Goal: Task Accomplishment & Management: Use online tool/utility

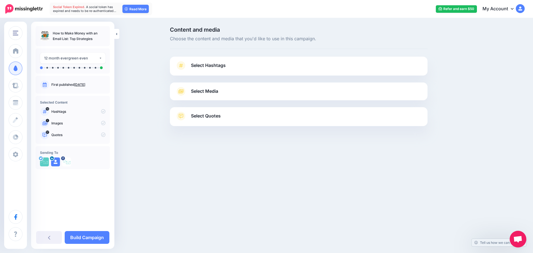
click at [232, 65] on link "Select Hashtags" at bounding box center [299, 68] width 247 height 14
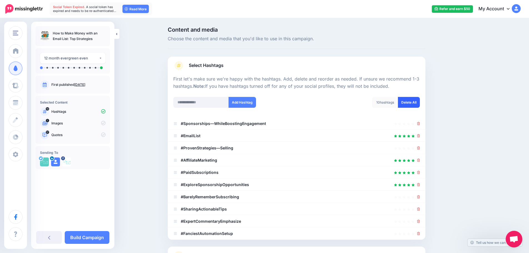
click at [416, 106] on link "Delete All" at bounding box center [409, 102] width 22 height 11
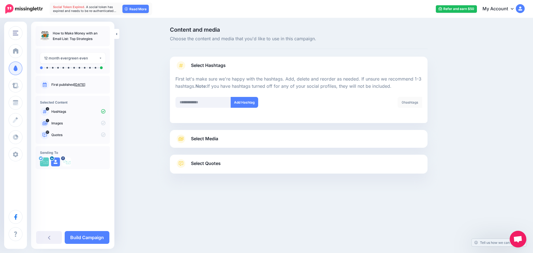
click at [236, 70] on link "Select Hashtags" at bounding box center [299, 68] width 247 height 14
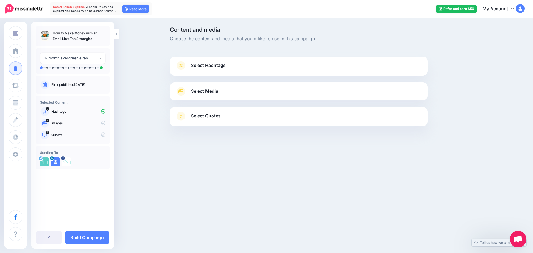
click at [235, 97] on div "Select Media Next, let's make sure we have the best media for this campaign. De…" at bounding box center [299, 91] width 258 height 18
click at [229, 92] on link "Select Media" at bounding box center [299, 91] width 247 height 9
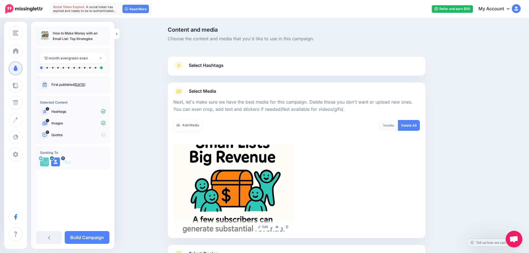
click at [244, 94] on link "Select Media" at bounding box center [296, 91] width 247 height 9
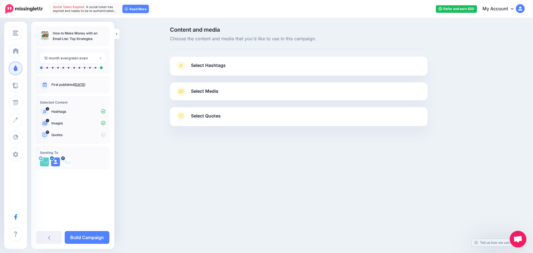
click at [221, 117] on span "Select Quotes" at bounding box center [206, 115] width 30 height 7
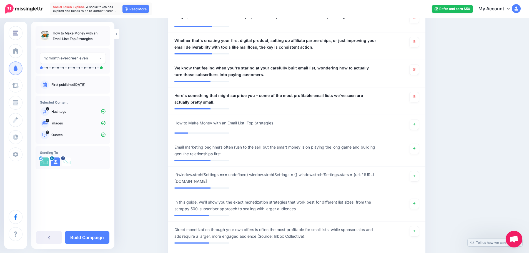
scroll to position [555, 0]
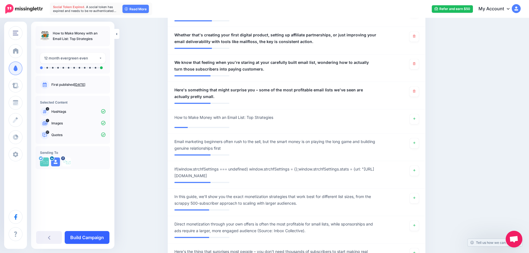
click at [99, 234] on link "Build Campaign" at bounding box center [87, 237] width 45 height 13
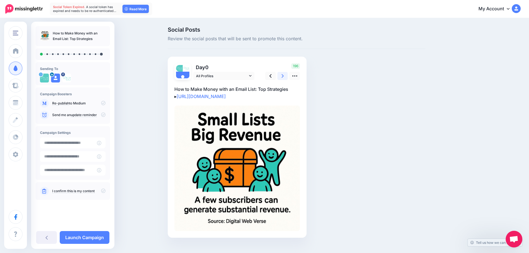
click at [288, 75] on link at bounding box center [282, 76] width 11 height 8
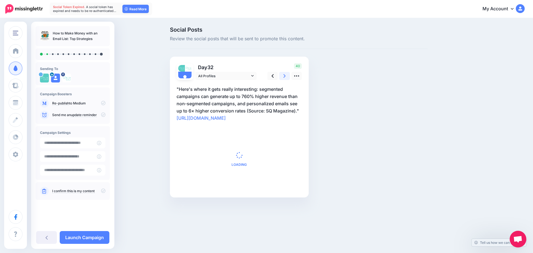
click at [288, 75] on link at bounding box center [284, 76] width 11 height 8
click at [288, 75] on link at bounding box center [282, 76] width 11 height 8
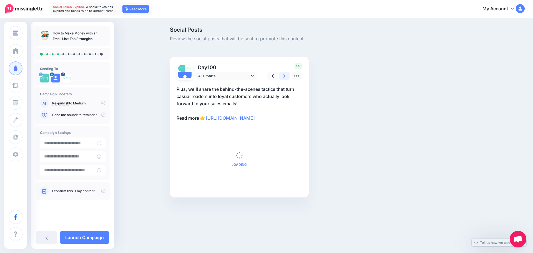
click at [288, 75] on link at bounding box center [284, 76] width 11 height 8
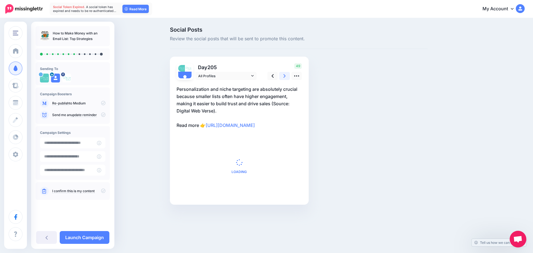
click at [288, 75] on link at bounding box center [284, 76] width 11 height 8
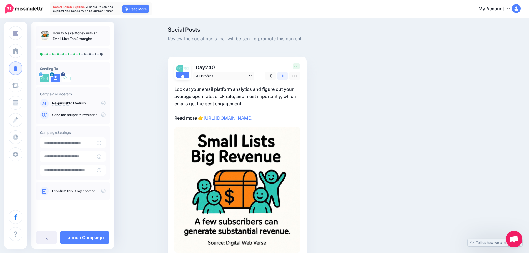
click at [288, 75] on link at bounding box center [282, 76] width 11 height 8
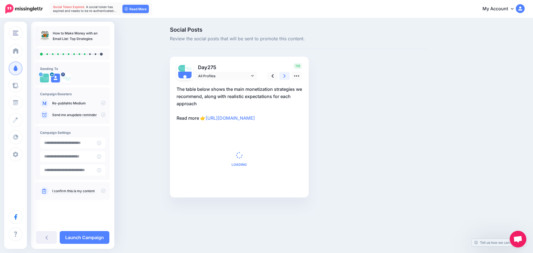
click at [288, 75] on link at bounding box center [284, 76] width 11 height 8
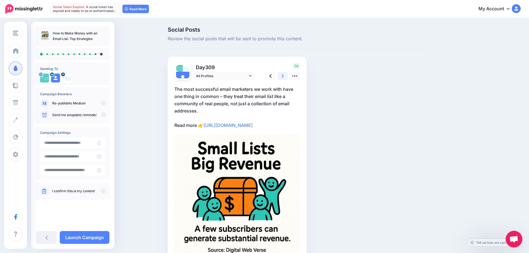
click at [288, 75] on link at bounding box center [282, 76] width 11 height 8
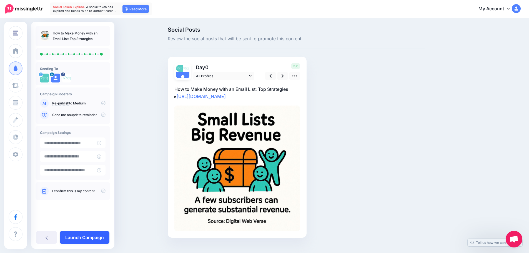
click at [88, 242] on link "Launch Campaign" at bounding box center [85, 237] width 50 height 13
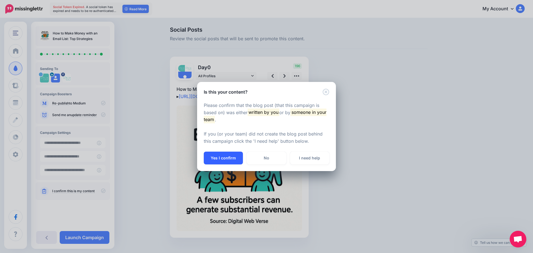
click at [216, 160] on button "Yes I confirm" at bounding box center [223, 158] width 39 height 13
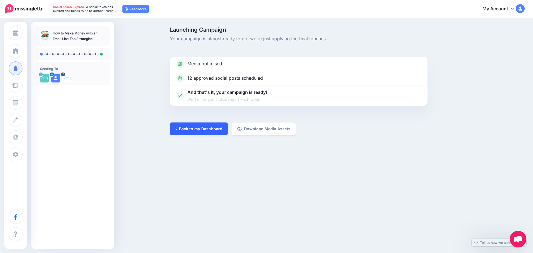
click at [204, 130] on link "Back to my Dashboard" at bounding box center [199, 128] width 58 height 13
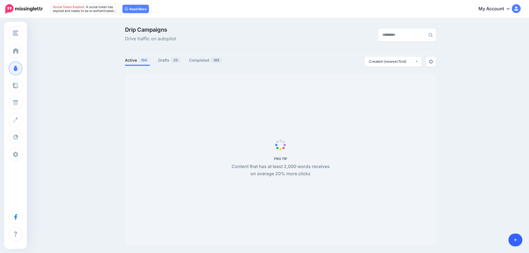
click at [518, 240] on link at bounding box center [516, 240] width 14 height 13
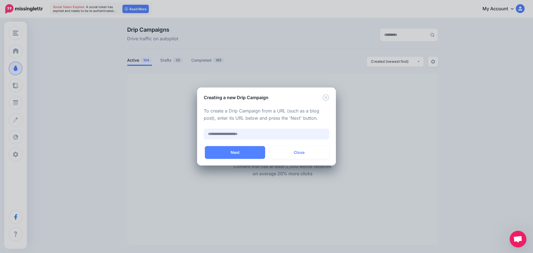
paste input "**********"
type input "**********"
click at [258, 153] on button "Next" at bounding box center [235, 152] width 60 height 13
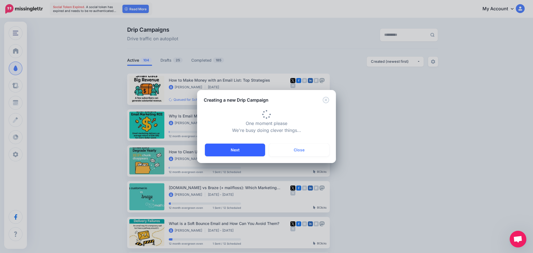
type input "**********"
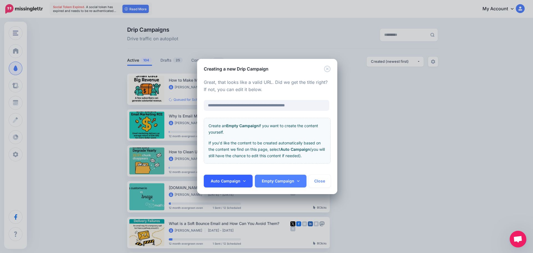
click at [216, 186] on link "Auto Campaign" at bounding box center [228, 181] width 49 height 13
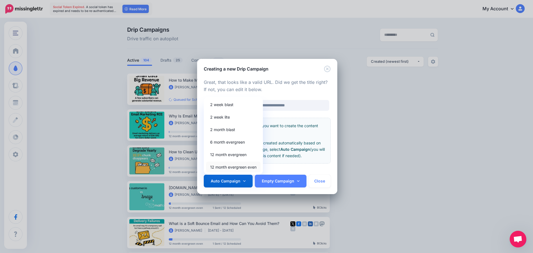
click at [217, 162] on link "12 month evergreen even" at bounding box center [233, 167] width 55 height 11
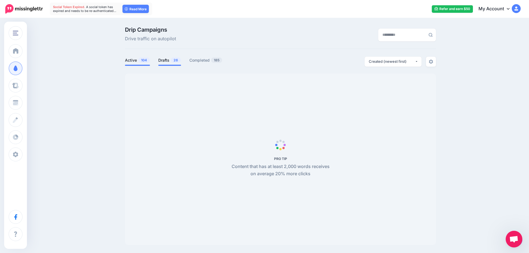
click at [175, 59] on span "26" at bounding box center [176, 59] width 10 height 5
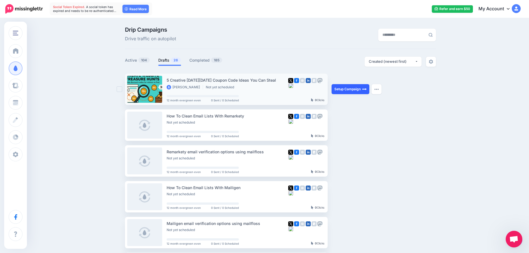
click at [346, 87] on link "Setup Campaign" at bounding box center [351, 89] width 38 height 10
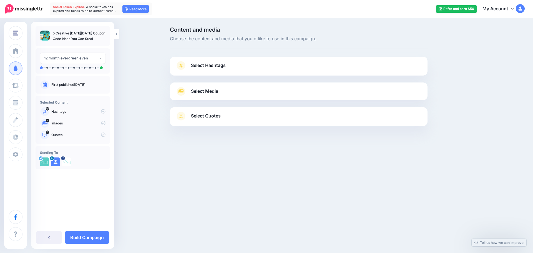
click at [243, 63] on link "Select Hashtags" at bounding box center [299, 68] width 247 height 14
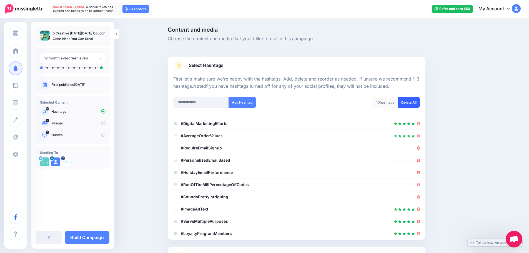
click at [412, 101] on link "Delete All" at bounding box center [409, 102] width 22 height 11
click at [326, 65] on link "Select Hashtags" at bounding box center [296, 68] width 247 height 14
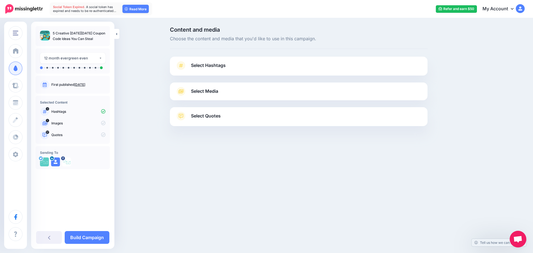
click at [287, 96] on div "Select Media Next, let's make sure we have the best media for this campaign. De…" at bounding box center [299, 91] width 258 height 18
click at [210, 91] on span "Select Media" at bounding box center [204, 90] width 27 height 7
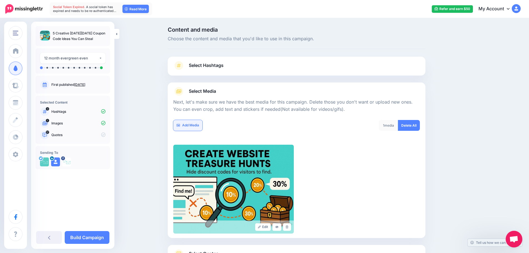
click at [190, 126] on link "Add Media" at bounding box center [187, 125] width 29 height 11
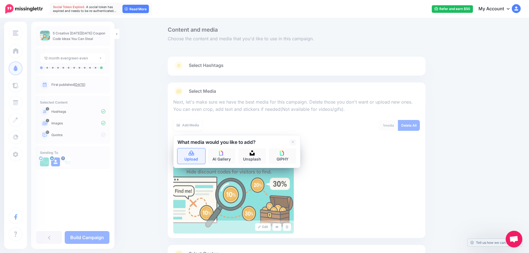
click at [193, 154] on icon at bounding box center [192, 153] width 6 height 5
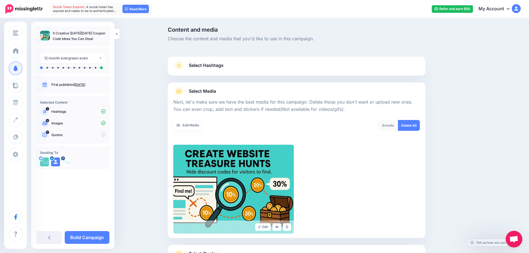
click at [244, 93] on link "Select Media" at bounding box center [296, 91] width 247 height 9
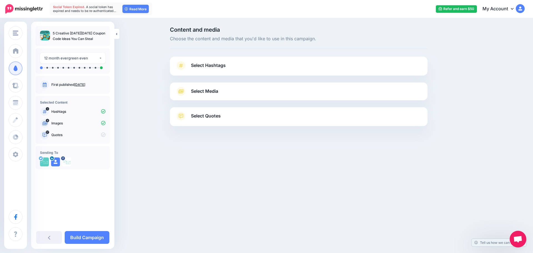
click at [238, 122] on link "Select Quotes" at bounding box center [299, 119] width 247 height 14
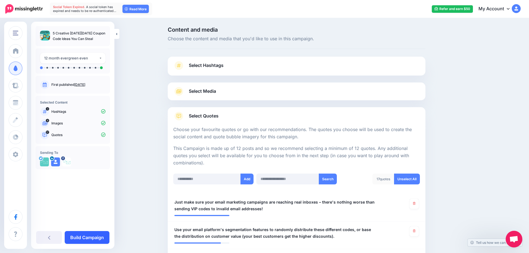
click at [99, 242] on link "Build Campaign" at bounding box center [87, 237] width 45 height 13
